Goal: Information Seeking & Learning: Learn about a topic

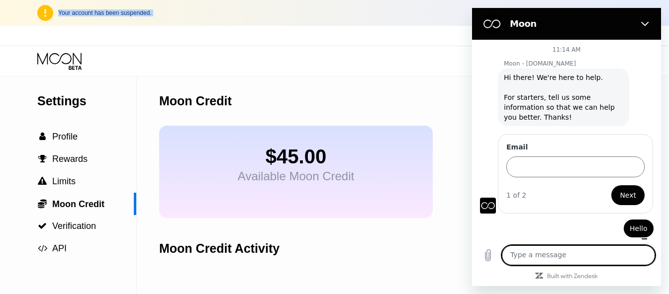
scroll to position [2, 0]
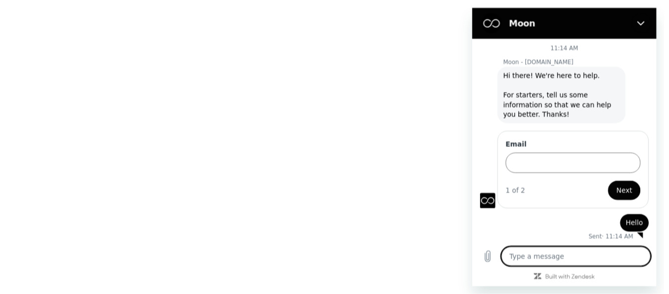
scroll to position [2, 0]
